Goal: Navigation & Orientation: Find specific page/section

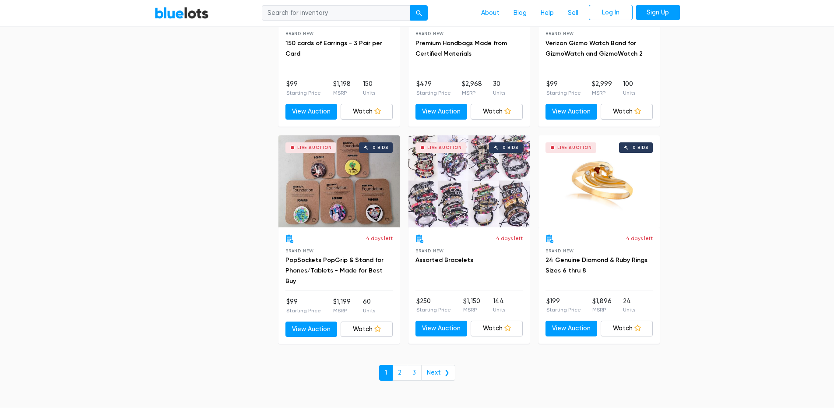
scroll to position [3765, 0]
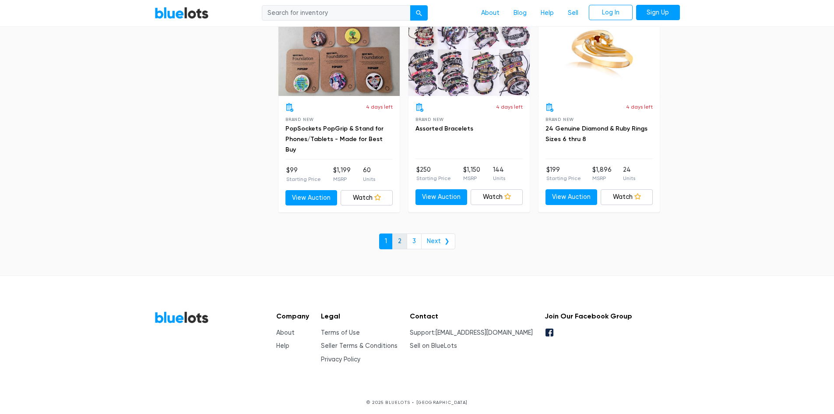
click at [402, 237] on link "2" at bounding box center [399, 241] width 15 height 16
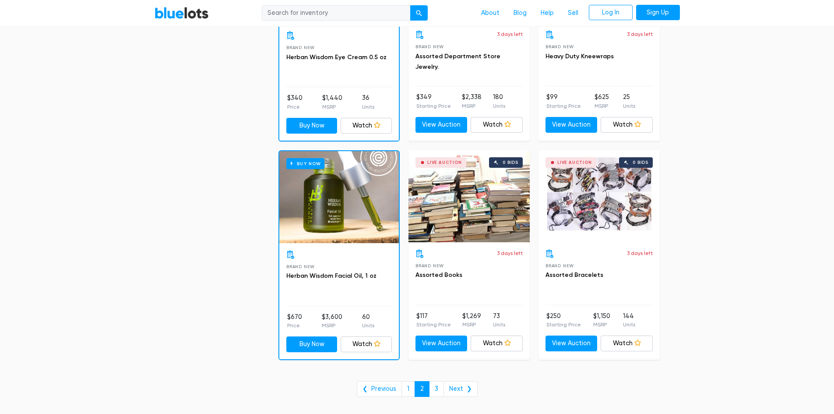
scroll to position [3546, 0]
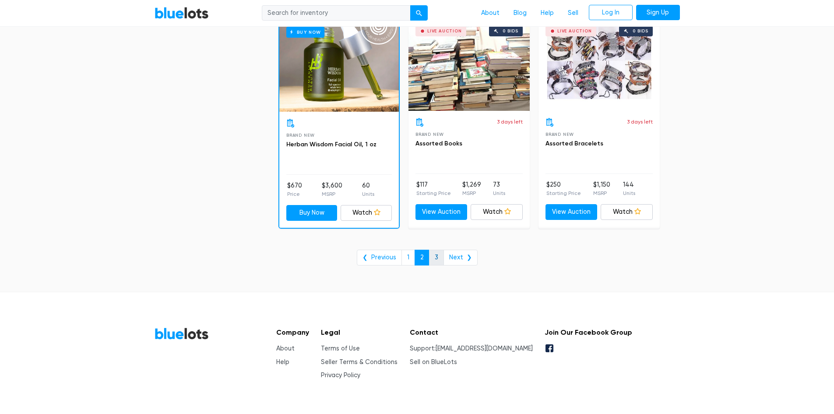
click at [435, 254] on link "3" at bounding box center [436, 258] width 15 height 16
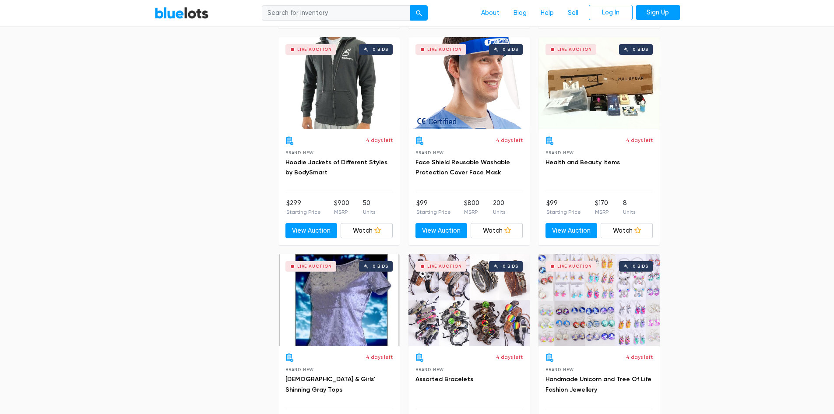
scroll to position [1270, 0]
